Goal: Complete application form: Complete application form

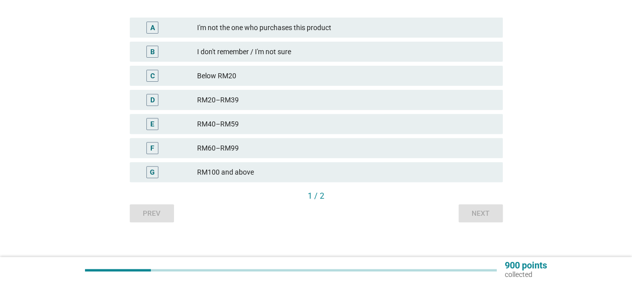
scroll to position [156, 0]
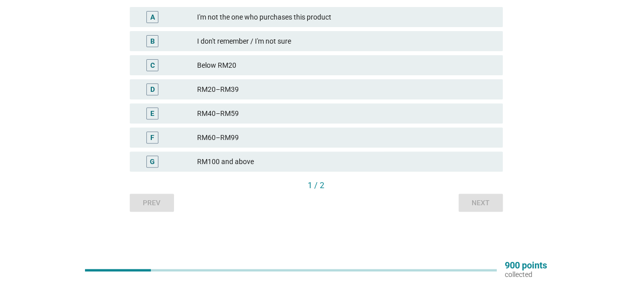
click at [331, 169] on div "G RM100 and above" at bounding box center [316, 162] width 373 height 20
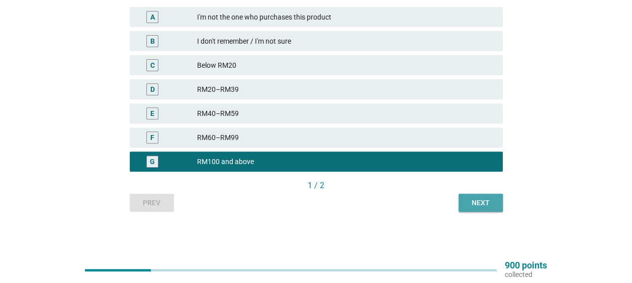
click at [482, 210] on button "Next" at bounding box center [480, 203] width 44 height 18
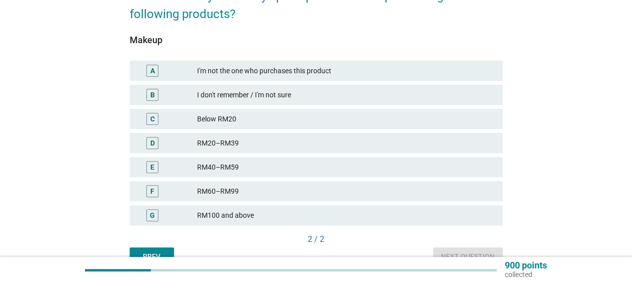
scroll to position [151, 0]
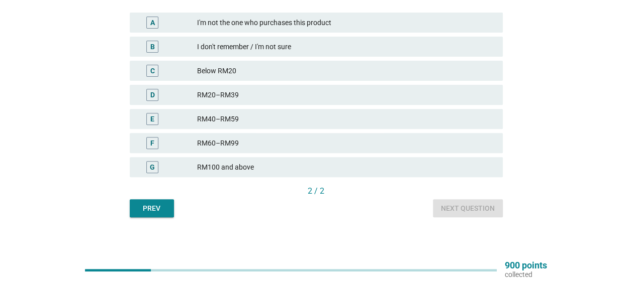
click at [465, 169] on div "RM100 and above" at bounding box center [345, 167] width 297 height 12
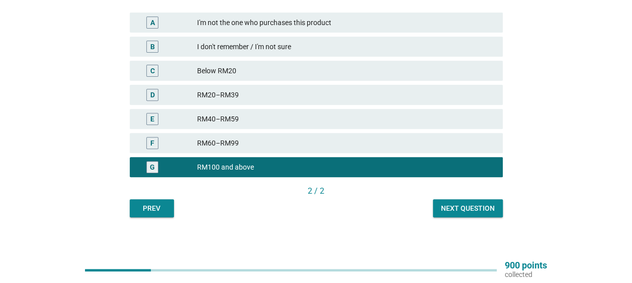
click at [477, 208] on div "Next question" at bounding box center [468, 209] width 54 height 11
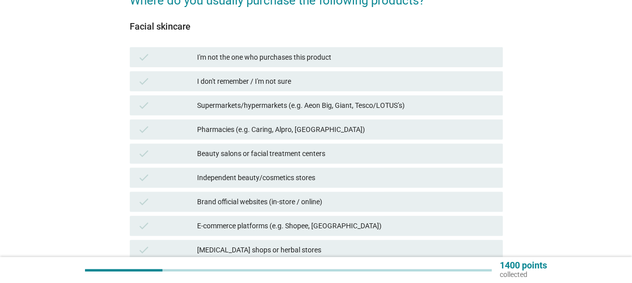
scroll to position [100, 0]
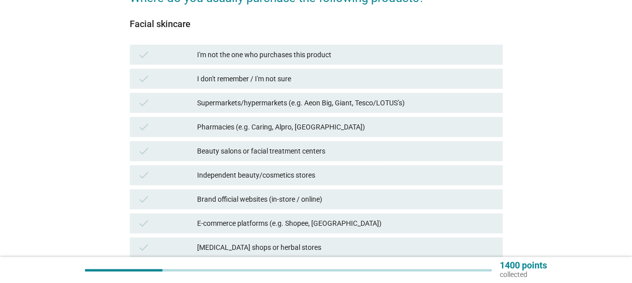
click at [456, 173] on div "Independent beauty/cosmetics stores" at bounding box center [345, 175] width 297 height 12
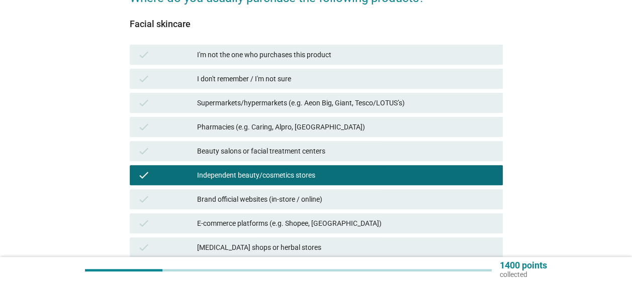
click at [459, 223] on div "E-commerce platforms (e.g. Shopee, [GEOGRAPHIC_DATA])" at bounding box center [345, 224] width 297 height 12
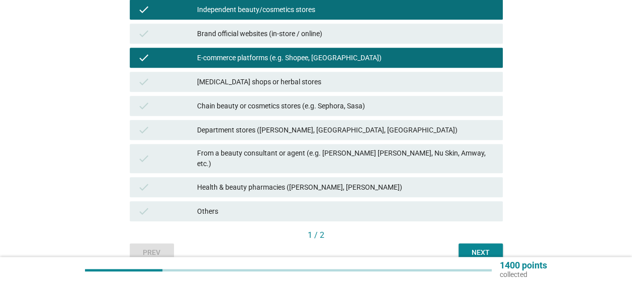
scroll to position [301, 0]
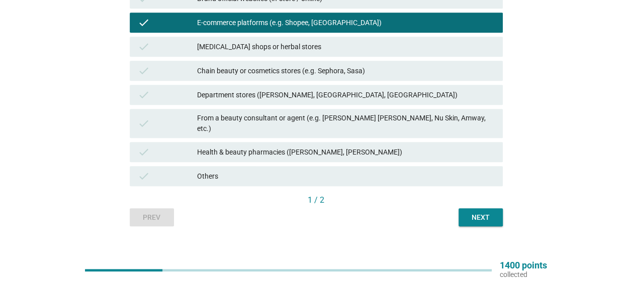
click at [470, 213] on div "Next" at bounding box center [480, 218] width 28 height 11
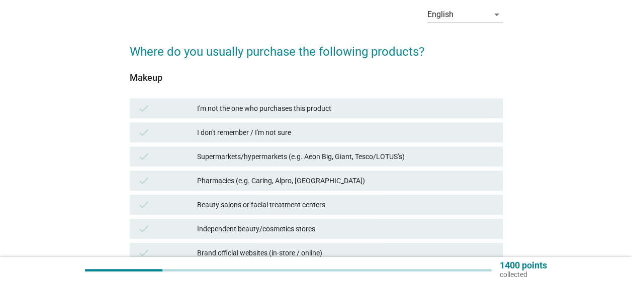
scroll to position [151, 0]
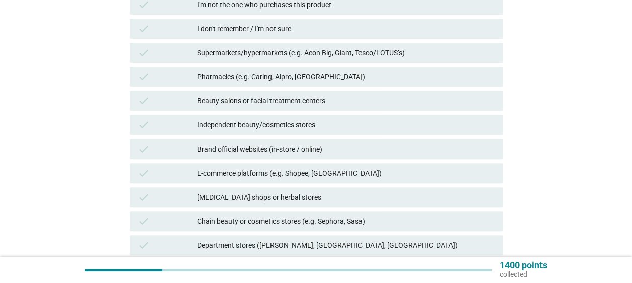
click at [464, 171] on div "E-commerce platforms (e.g. Shopee, [GEOGRAPHIC_DATA])" at bounding box center [345, 173] width 297 height 12
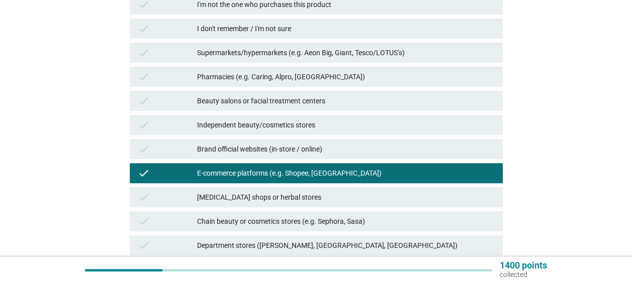
click at [460, 126] on div "Independent beauty/cosmetics stores" at bounding box center [345, 125] width 297 height 12
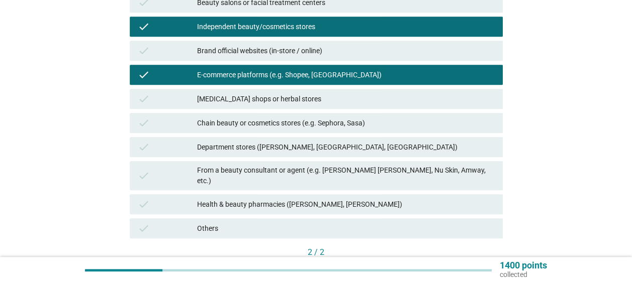
scroll to position [301, 0]
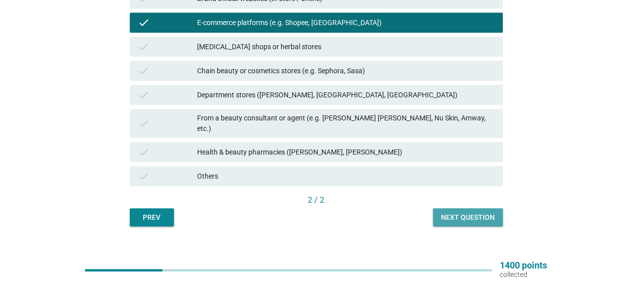
click at [481, 213] on div "Next question" at bounding box center [468, 218] width 54 height 11
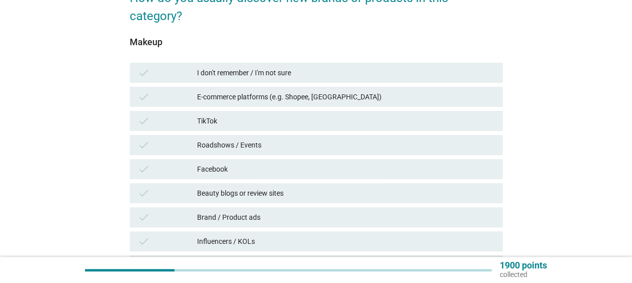
scroll to position [201, 0]
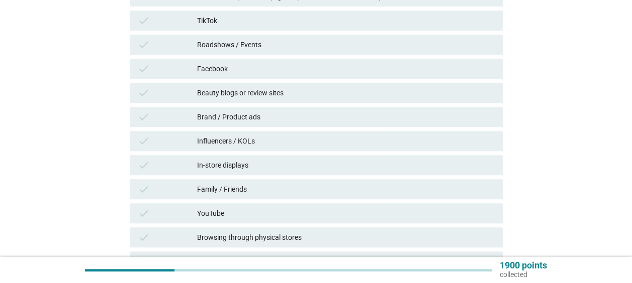
click at [394, 111] on div "Brand / Product ads" at bounding box center [345, 117] width 297 height 12
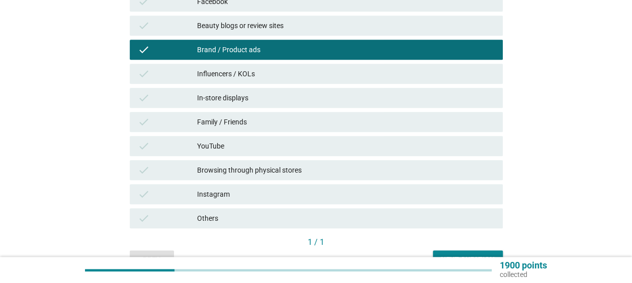
scroll to position [307, 0]
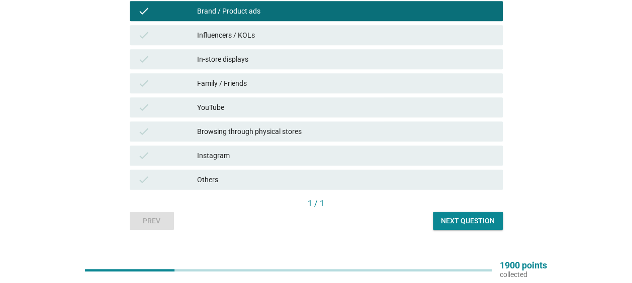
click at [493, 216] on div "Next question" at bounding box center [468, 221] width 54 height 11
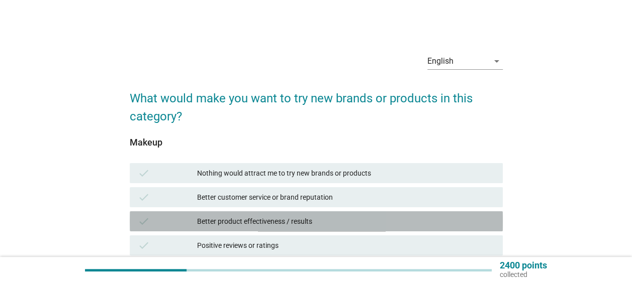
click at [427, 222] on div "Better product effectiveness / results" at bounding box center [345, 222] width 297 height 12
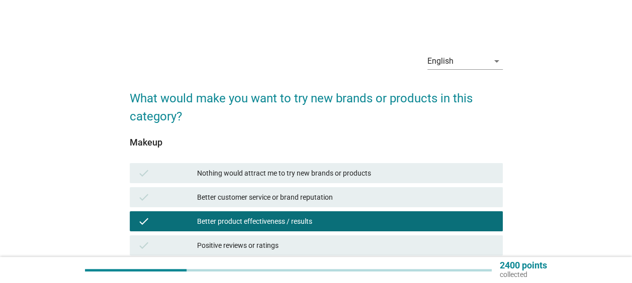
scroll to position [301, 0]
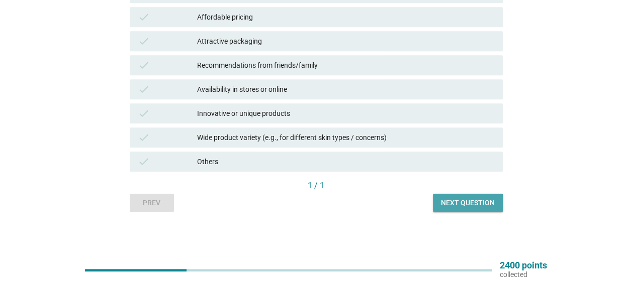
click at [471, 205] on div "Next question" at bounding box center [468, 203] width 54 height 11
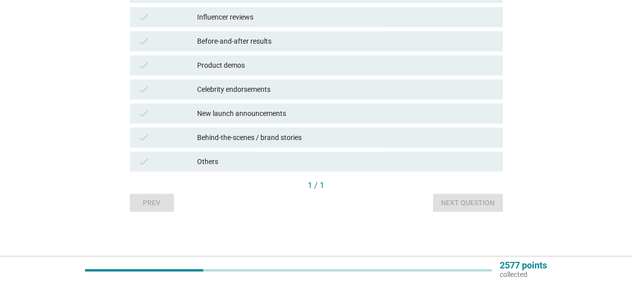
scroll to position [0, 0]
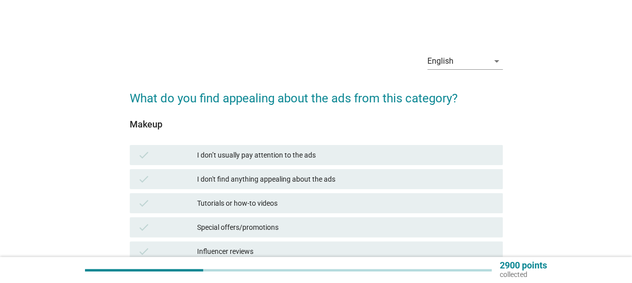
click at [464, 224] on div "Special offers/promotions" at bounding box center [345, 228] width 297 height 12
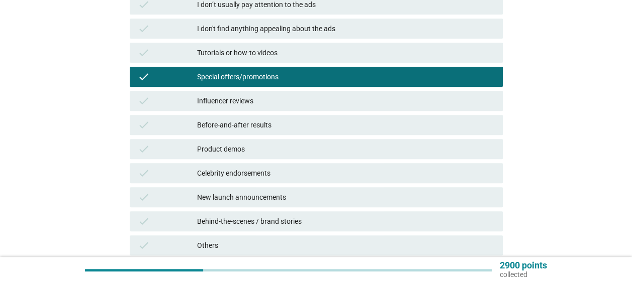
scroll to position [235, 0]
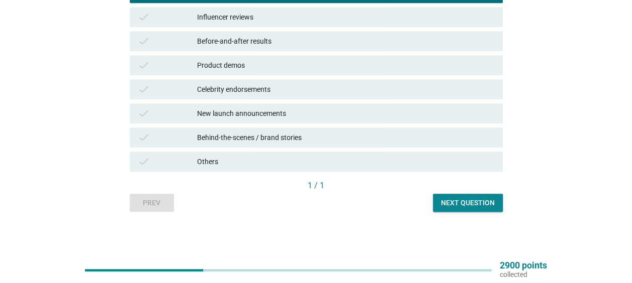
click at [470, 212] on div "English arrow_drop_down What do you find appealing about the ads from this cate…" at bounding box center [316, 12] width 389 height 418
click at [470, 208] on div "Next question" at bounding box center [468, 203] width 54 height 11
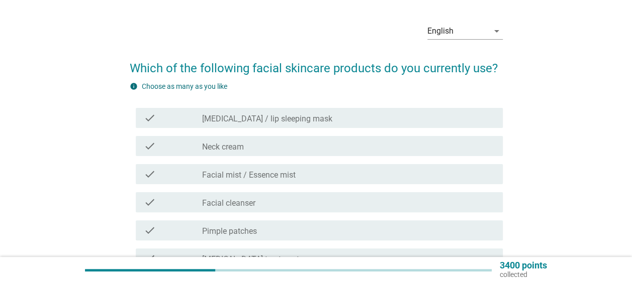
scroll to position [50, 0]
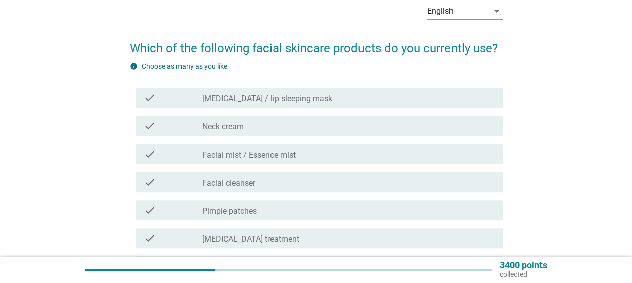
click at [462, 186] on div "check_box_outline_blank Facial cleanser" at bounding box center [348, 182] width 292 height 12
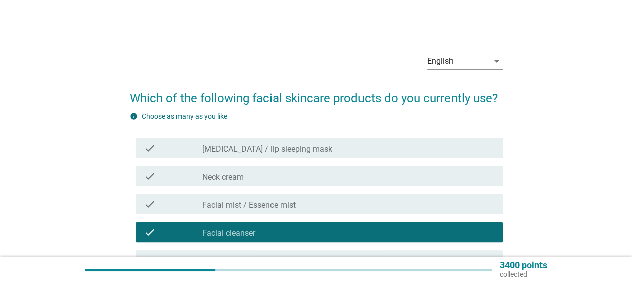
scroll to position [100, 0]
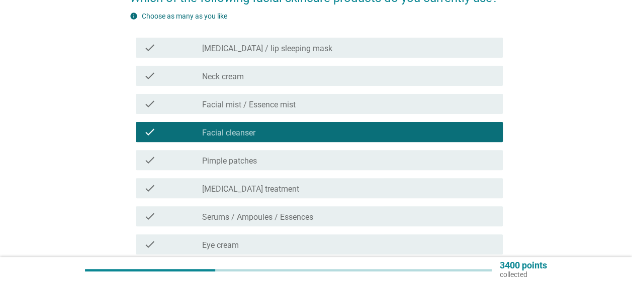
click at [350, 219] on div "check_box_outline_blank Serums / Ampoules / Essences" at bounding box center [348, 217] width 292 height 12
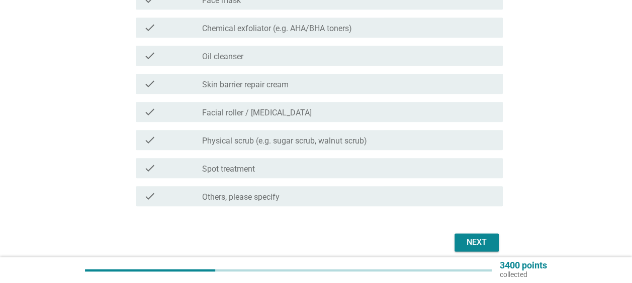
scroll to position [0, 0]
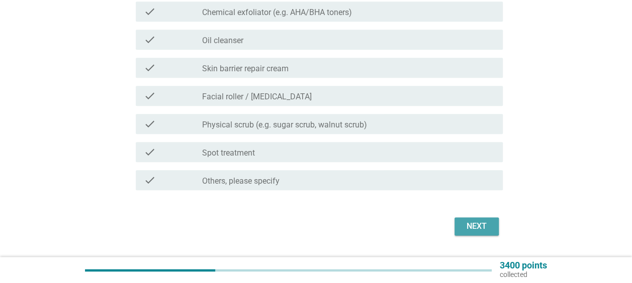
drag, startPoint x: 477, startPoint y: 227, endPoint x: 471, endPoint y: 229, distance: 6.4
click at [476, 228] on div "Next" at bounding box center [476, 227] width 28 height 12
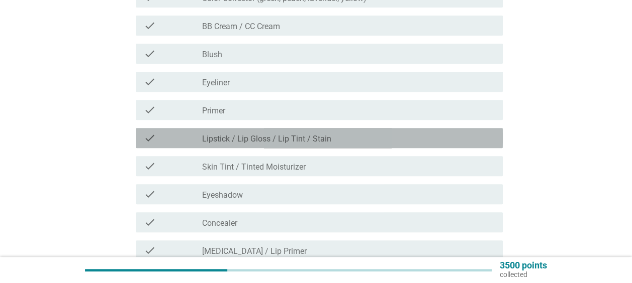
click at [314, 134] on div "check_box_outline_blank Lipstick / Lip Gloss / Lip Tint / Stain" at bounding box center [348, 138] width 292 height 12
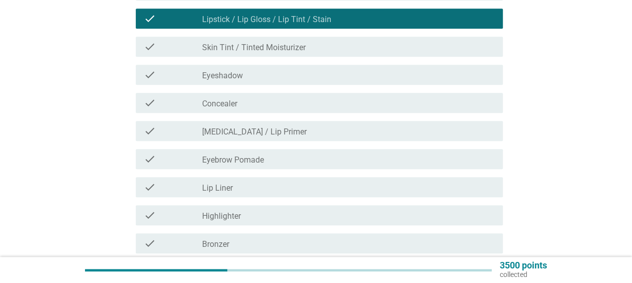
scroll to position [251, 0]
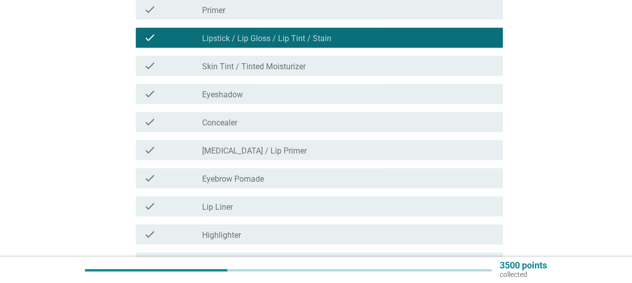
click at [385, 145] on div "check_box_outline_blank [MEDICAL_DATA] / Lip Primer" at bounding box center [348, 150] width 292 height 12
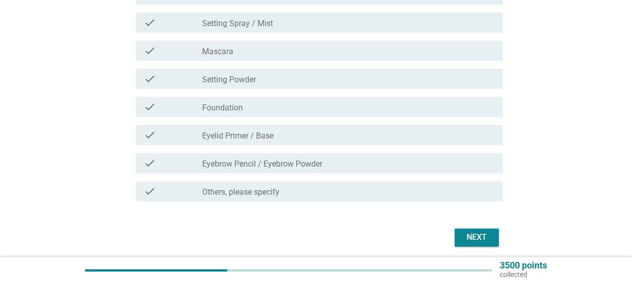
scroll to position [585, 0]
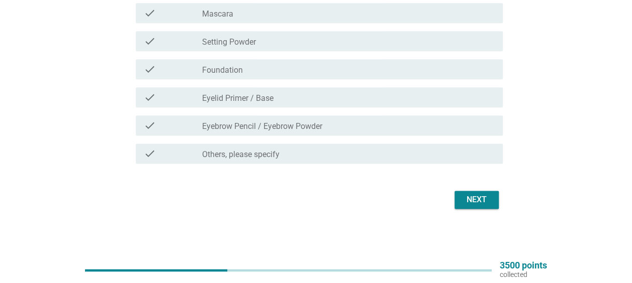
click at [484, 205] on div "Next" at bounding box center [476, 200] width 28 height 12
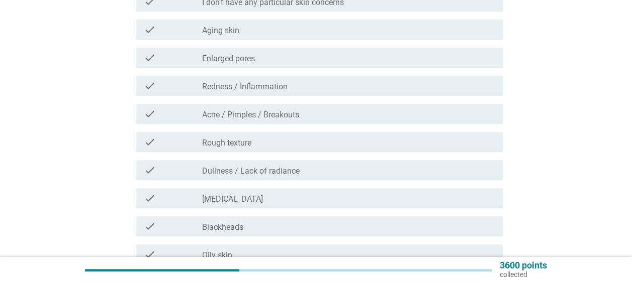
scroll to position [251, 0]
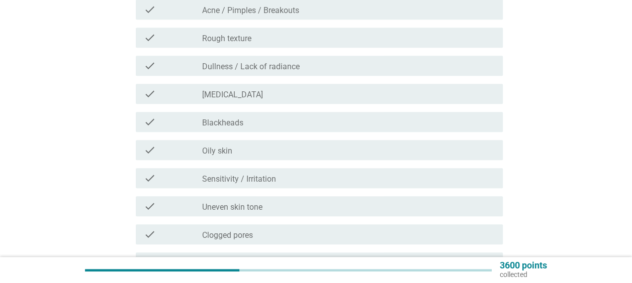
click at [413, 190] on div "check check_box_outline_blank Sensitivity / Irritation" at bounding box center [316, 178] width 373 height 28
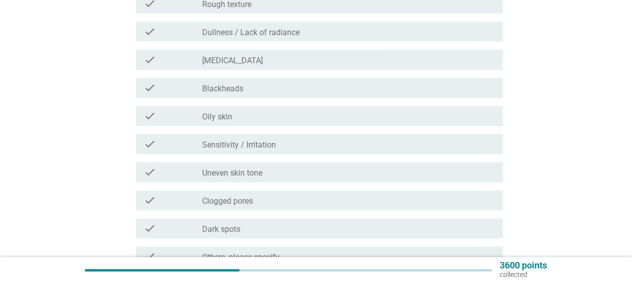
scroll to position [301, 0]
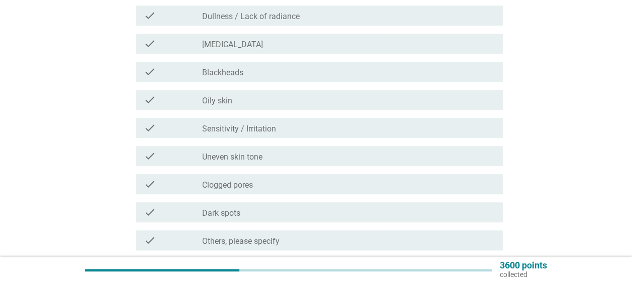
click at [431, 123] on div "check_box_outline_blank Sensitivity / Irritation" at bounding box center [348, 128] width 292 height 12
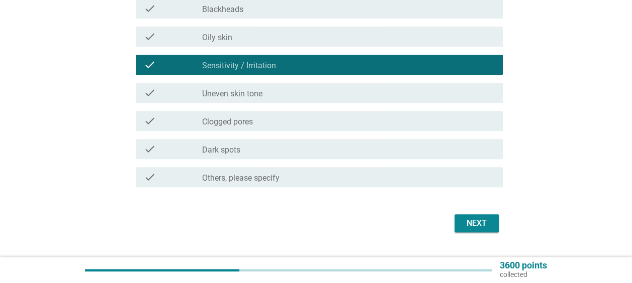
scroll to position [388, 0]
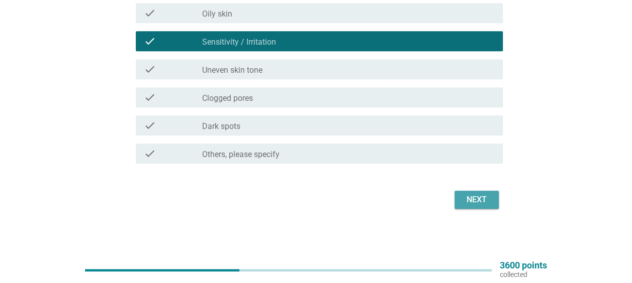
click at [483, 200] on div "Next" at bounding box center [476, 200] width 28 height 12
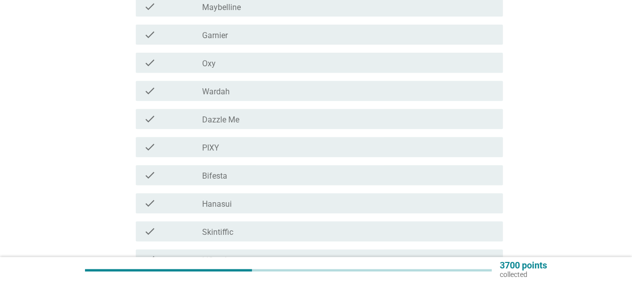
scroll to position [201, 0]
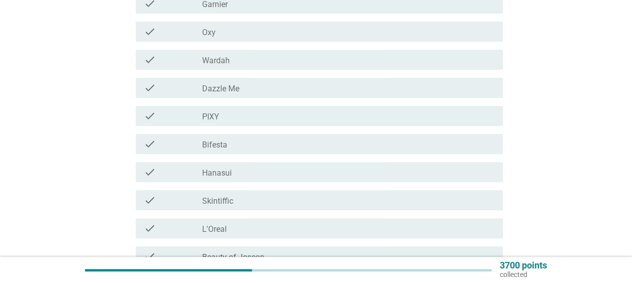
click at [451, 231] on div "check_box_outline_blank L'Oreal" at bounding box center [348, 229] width 292 height 12
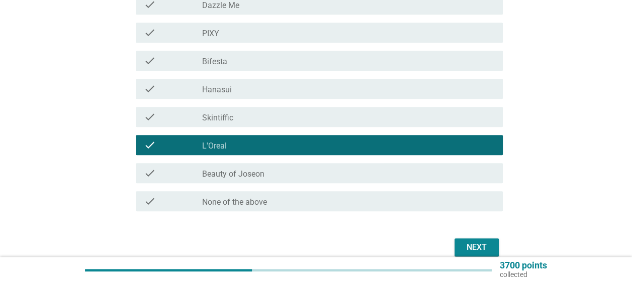
scroll to position [332, 0]
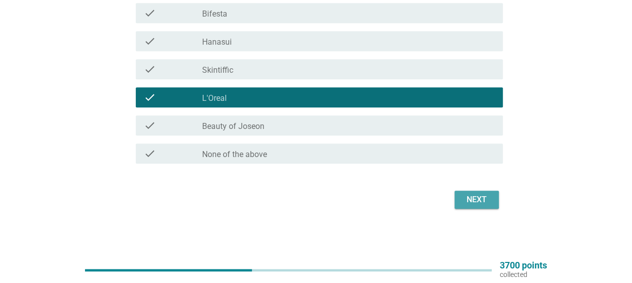
click at [480, 202] on div "Next" at bounding box center [476, 200] width 28 height 12
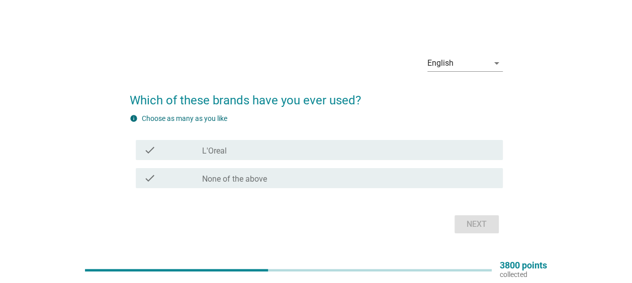
drag, startPoint x: 459, startPoint y: 149, endPoint x: 461, endPoint y: 164, distance: 15.1
click at [459, 149] on div "check_box_outline_blank L'Oreal" at bounding box center [348, 150] width 292 height 12
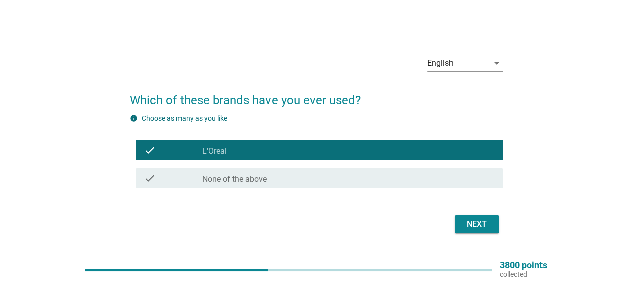
click at [476, 220] on div "Next" at bounding box center [476, 225] width 28 height 12
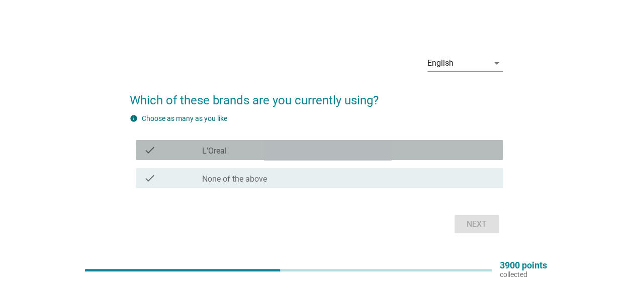
click at [468, 148] on div "check_box_outline_blank L'Oreal" at bounding box center [348, 150] width 292 height 12
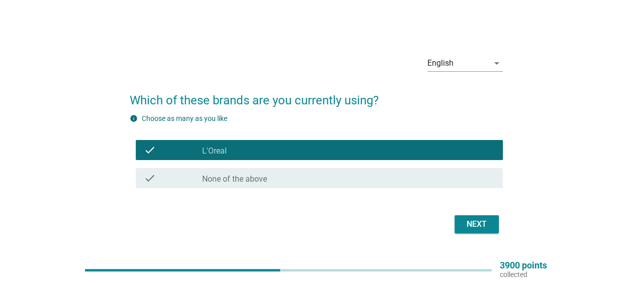
click at [476, 223] on div "Next" at bounding box center [476, 225] width 28 height 12
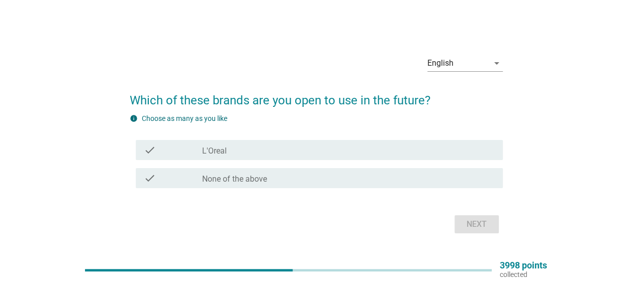
click at [467, 150] on div "check_box_outline_blank L'Oreal" at bounding box center [348, 150] width 292 height 12
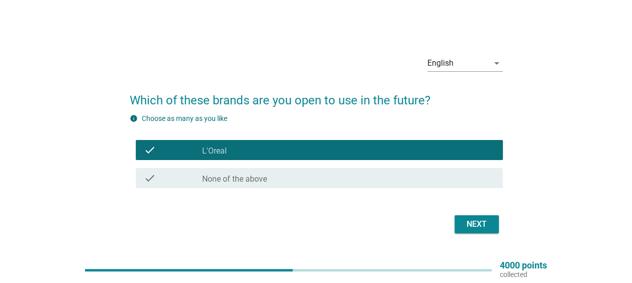
click at [481, 218] on button "Next" at bounding box center [476, 225] width 44 height 18
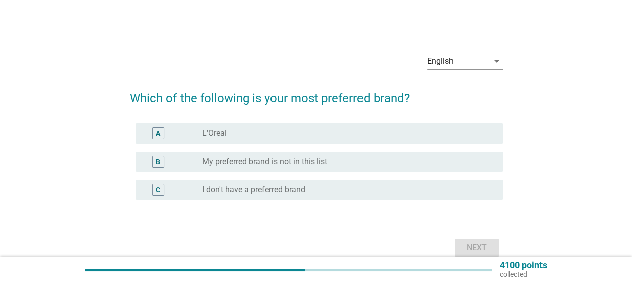
click at [447, 132] on div "radio_button_unchecked L'Oreal" at bounding box center [344, 134] width 284 height 10
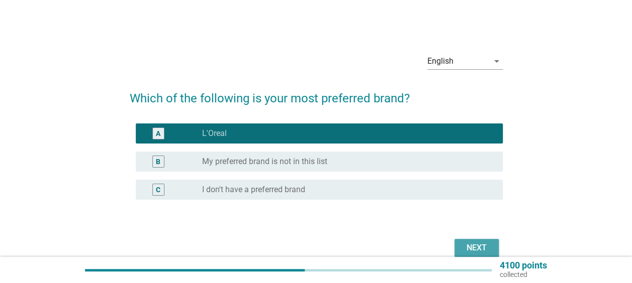
click at [479, 247] on div "Next" at bounding box center [476, 248] width 28 height 12
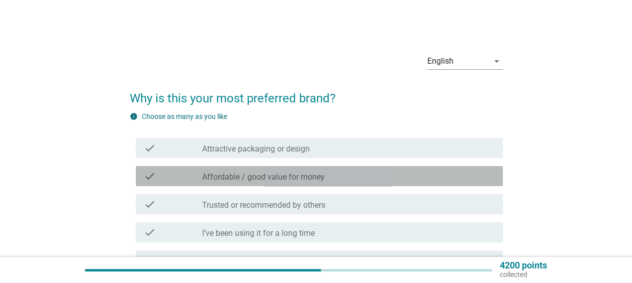
click at [461, 177] on div "check_box_outline_blank Affordable / good value for money" at bounding box center [348, 176] width 292 height 12
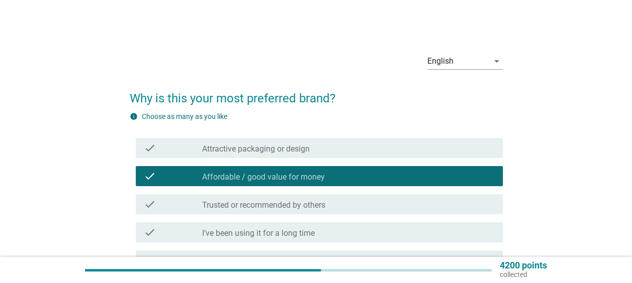
scroll to position [251, 0]
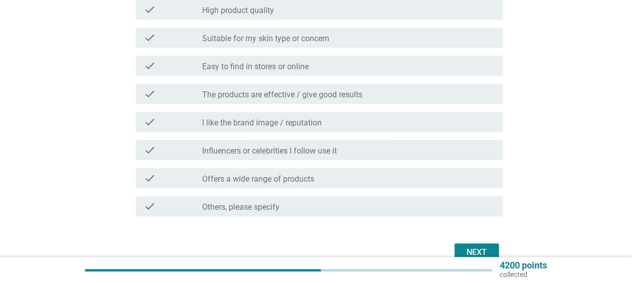
click at [483, 247] on div "Next" at bounding box center [476, 253] width 28 height 12
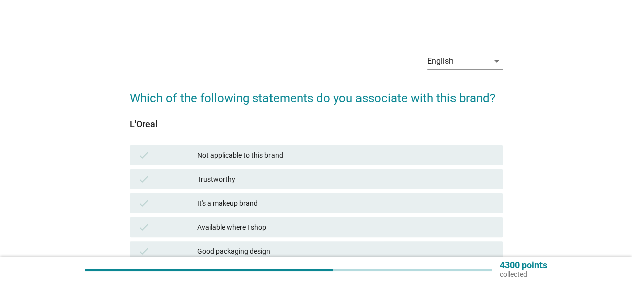
click at [452, 184] on div "Trustworthy" at bounding box center [345, 179] width 297 height 12
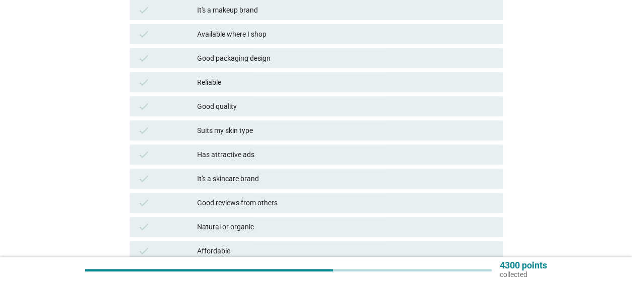
scroll to position [352, 0]
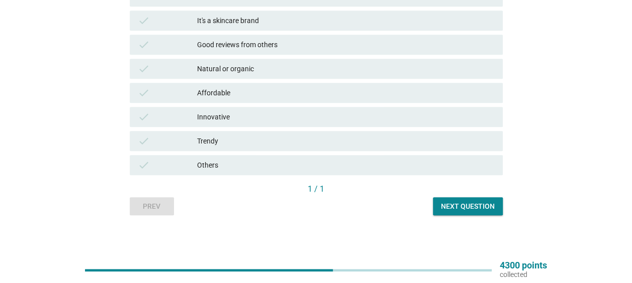
click at [474, 212] on div "Next question" at bounding box center [468, 206] width 54 height 11
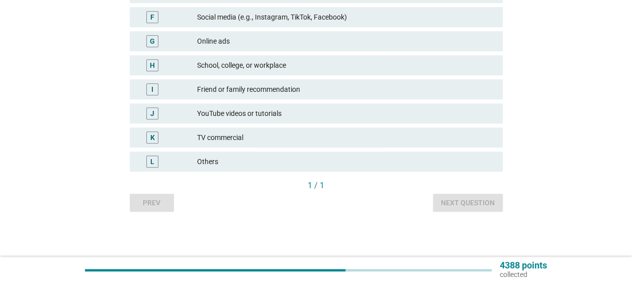
scroll to position [0, 0]
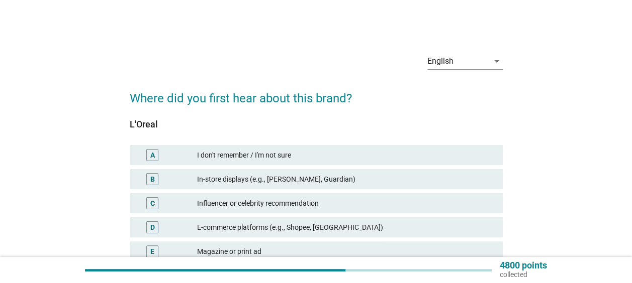
click at [468, 228] on div "E-commerce platforms (e.g., Shopee, [GEOGRAPHIC_DATA])" at bounding box center [345, 228] width 297 height 12
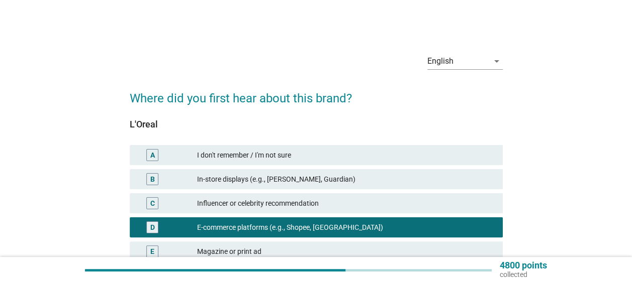
scroll to position [259, 0]
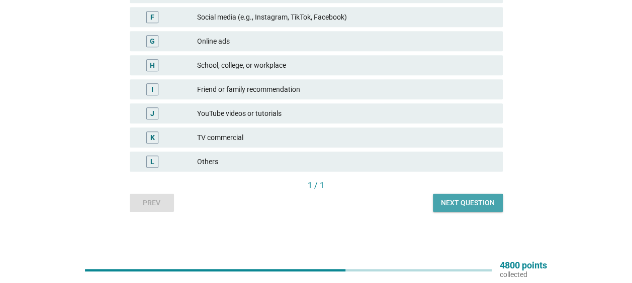
click at [480, 202] on div "Next question" at bounding box center [468, 203] width 54 height 11
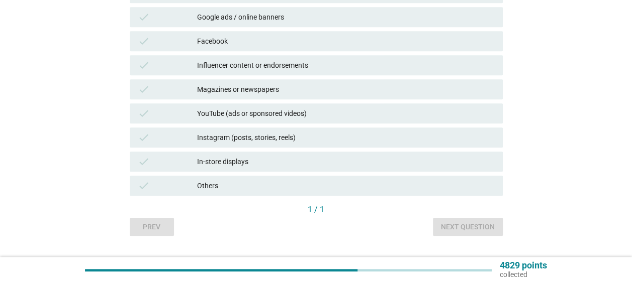
scroll to position [0, 0]
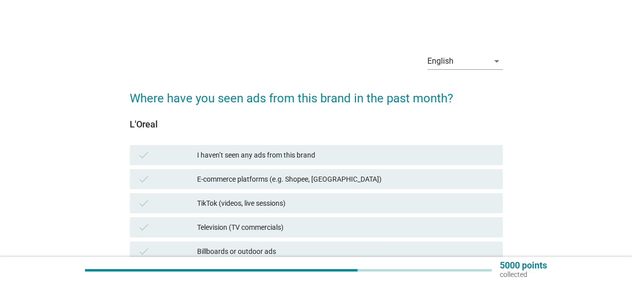
click at [471, 181] on div "E-commerce platforms (e.g. Shopee, [GEOGRAPHIC_DATA])" at bounding box center [345, 179] width 297 height 12
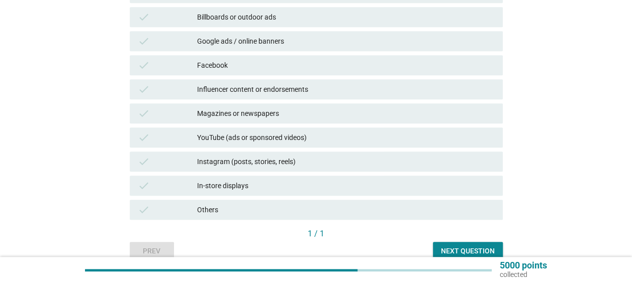
scroll to position [283, 0]
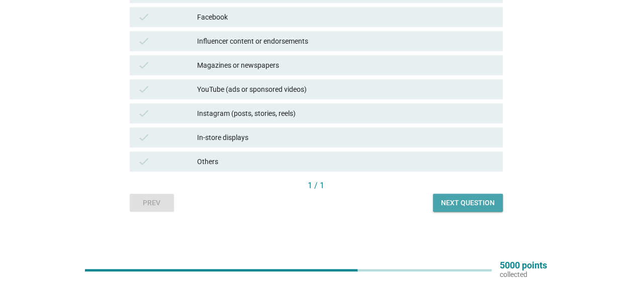
click at [479, 205] on div "Next question" at bounding box center [468, 203] width 54 height 11
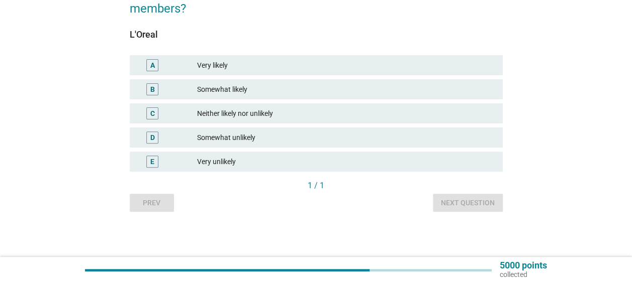
scroll to position [0, 0]
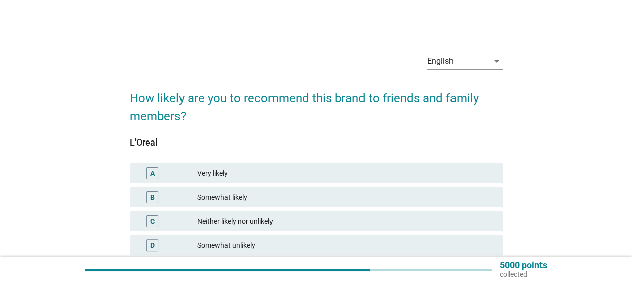
click at [433, 214] on div "C Neither likely nor unlikely" at bounding box center [316, 222] width 373 height 20
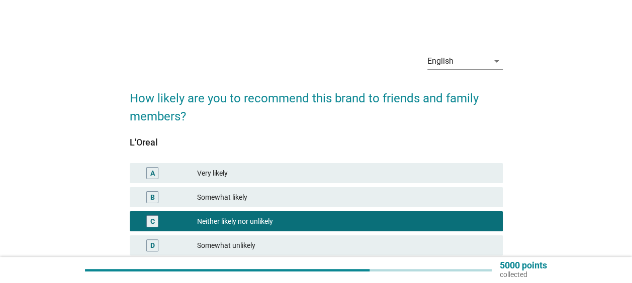
scroll to position [108, 0]
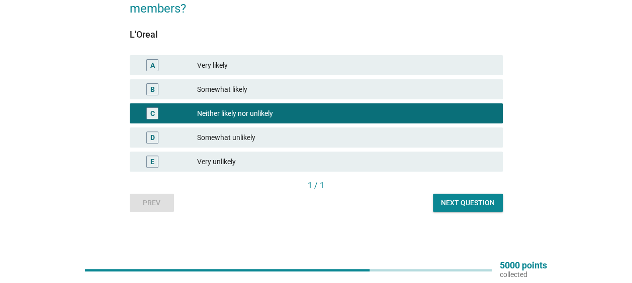
click at [478, 208] on div "Next question" at bounding box center [468, 203] width 54 height 11
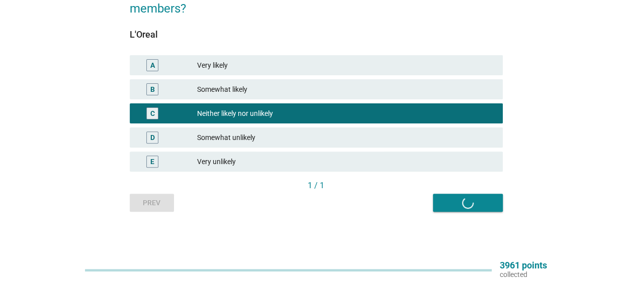
scroll to position [0, 0]
